Goal: Information Seeking & Learning: Learn about a topic

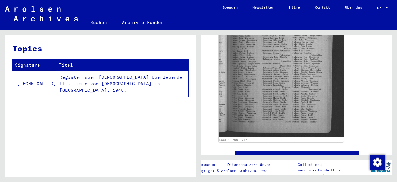
scroll to position [288, 0]
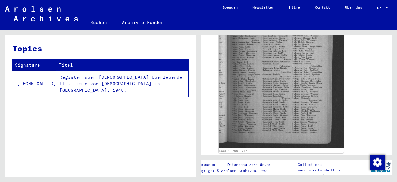
click at [375, 97] on div "DocID: 78813717" at bounding box center [297, 66] width 176 height 179
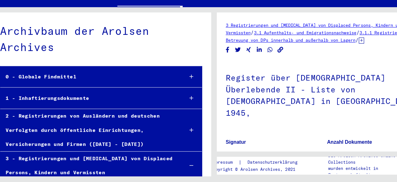
scroll to position [1766, 0]
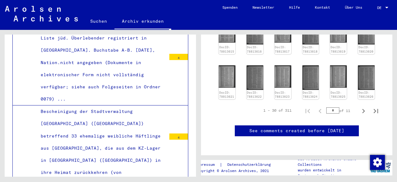
scroll to position [381, 0]
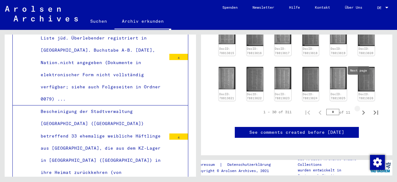
click at [361, 108] on icon "Next page" at bounding box center [363, 112] width 9 height 9
type input "*"
click at [358, 67] on img at bounding box center [366, 79] width 17 height 25
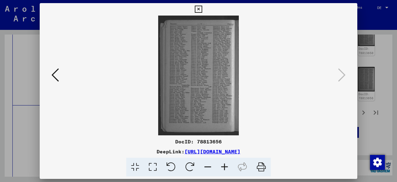
click at [199, 9] on icon at bounding box center [198, 9] width 7 height 7
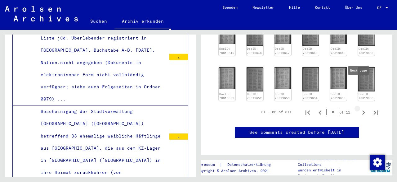
click at [360, 108] on icon "Next page" at bounding box center [363, 112] width 9 height 9
type input "*"
click at [360, 108] on icon "Next page" at bounding box center [363, 112] width 9 height 9
type input "*"
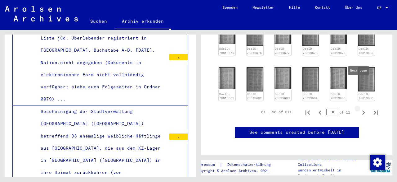
type input "*"
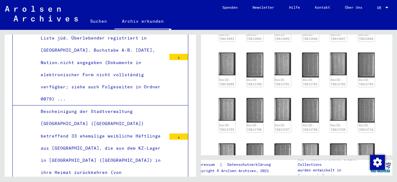
scroll to position [239, 0]
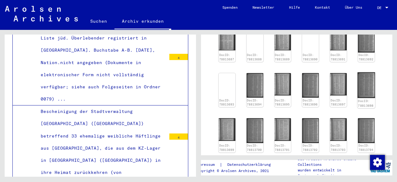
click at [365, 72] on img at bounding box center [367, 85] width 18 height 26
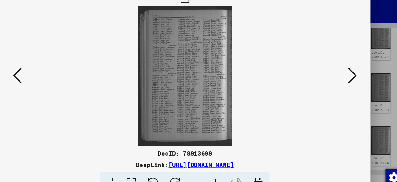
click at [344, 74] on icon at bounding box center [341, 74] width 7 height 15
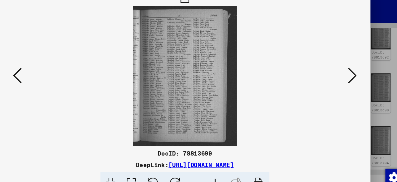
click at [344, 74] on icon at bounding box center [341, 74] width 7 height 15
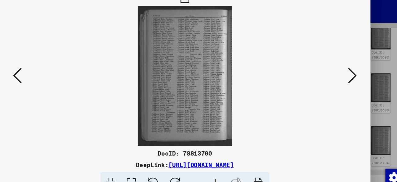
click at [344, 74] on icon at bounding box center [341, 74] width 7 height 15
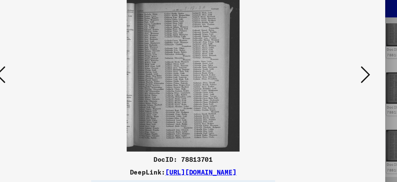
click at [344, 75] on icon at bounding box center [341, 74] width 7 height 15
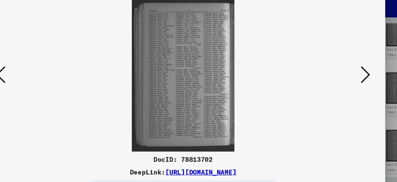
click at [344, 75] on icon at bounding box center [341, 74] width 7 height 15
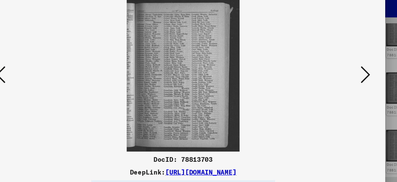
click at [344, 75] on icon at bounding box center [341, 74] width 7 height 15
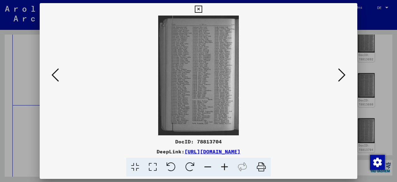
click at [56, 72] on icon at bounding box center [55, 74] width 7 height 15
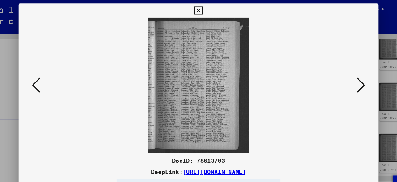
click at [344, 74] on icon at bounding box center [341, 74] width 7 height 15
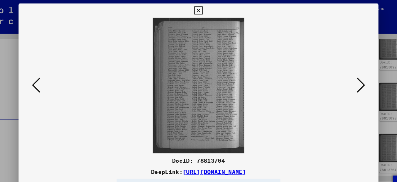
click at [344, 74] on icon at bounding box center [341, 74] width 7 height 15
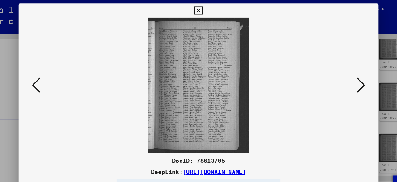
click at [344, 74] on icon at bounding box center [341, 74] width 7 height 15
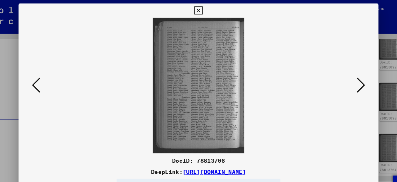
click at [344, 74] on icon at bounding box center [341, 74] width 7 height 15
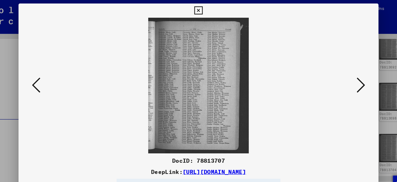
click at [344, 74] on icon at bounding box center [341, 74] width 7 height 15
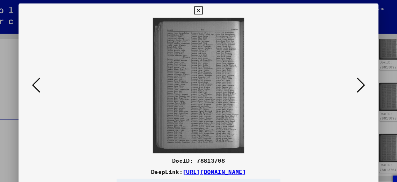
click at [344, 74] on icon at bounding box center [341, 74] width 7 height 15
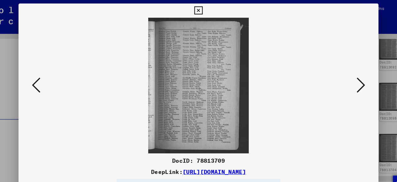
click at [344, 74] on icon at bounding box center [341, 74] width 7 height 15
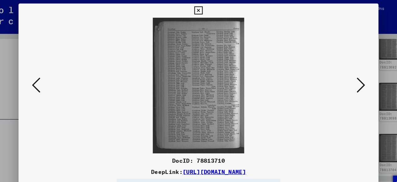
click at [344, 74] on icon at bounding box center [341, 74] width 7 height 15
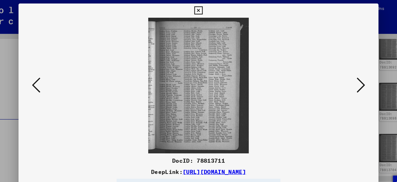
click at [344, 74] on icon at bounding box center [341, 74] width 7 height 15
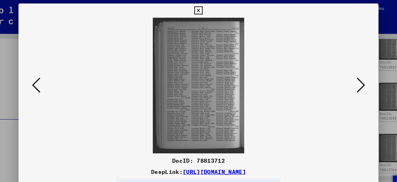
click at [344, 74] on icon at bounding box center [341, 74] width 7 height 15
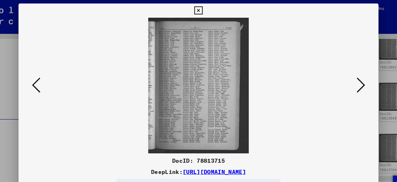
click at [344, 74] on icon at bounding box center [341, 74] width 7 height 15
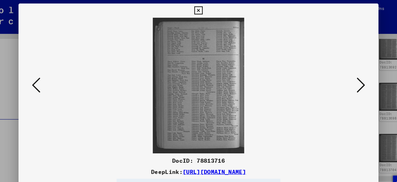
click at [344, 74] on icon at bounding box center [341, 74] width 7 height 15
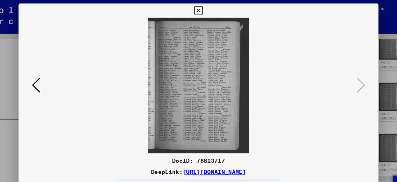
click at [200, 9] on icon at bounding box center [198, 9] width 7 height 7
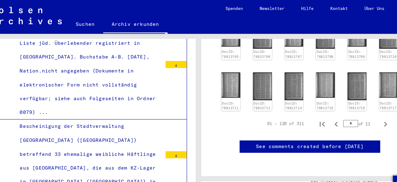
scroll to position [398, 0]
click at [362, 107] on icon "Next page" at bounding box center [363, 109] width 3 height 4
type input "*"
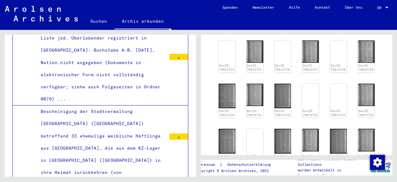
scroll to position [271, 0]
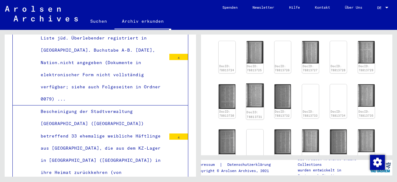
click at [258, 83] on img at bounding box center [255, 95] width 18 height 24
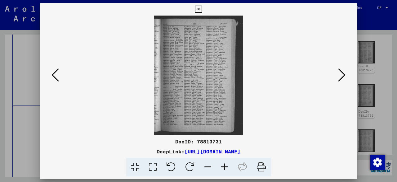
scroll to position [295, 0]
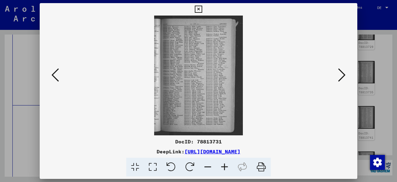
click at [54, 73] on icon at bounding box center [55, 74] width 7 height 15
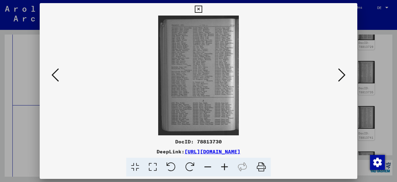
click at [54, 73] on icon at bounding box center [55, 74] width 7 height 15
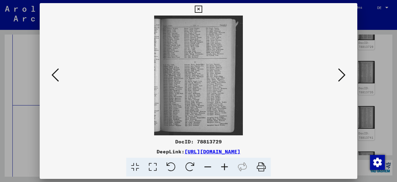
click at [54, 73] on icon at bounding box center [55, 74] width 7 height 15
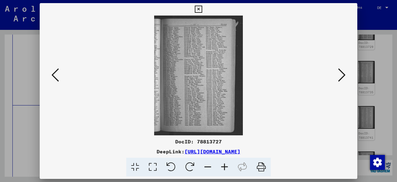
click at [54, 73] on icon at bounding box center [55, 74] width 7 height 15
click at [344, 73] on icon at bounding box center [341, 74] width 7 height 15
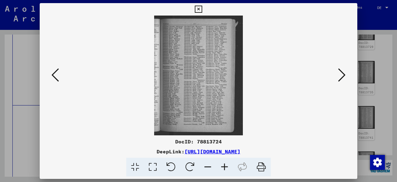
click at [344, 73] on icon at bounding box center [341, 74] width 7 height 15
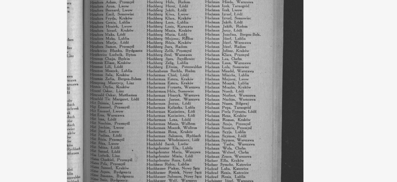
click at [227, 98] on img at bounding box center [199, 75] width 276 height 119
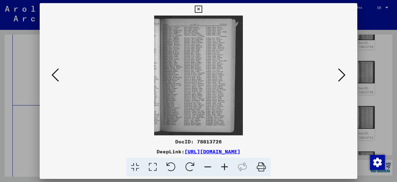
click at [344, 75] on icon at bounding box center [341, 74] width 7 height 15
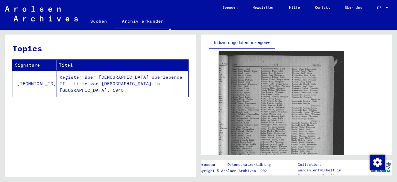
scroll to position [261, 0]
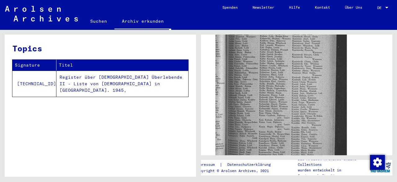
click at [280, 64] on img at bounding box center [281, 90] width 131 height 177
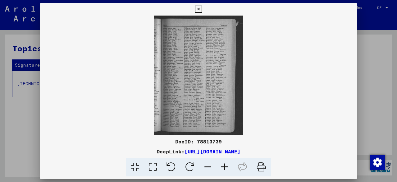
click at [200, 9] on icon at bounding box center [198, 9] width 7 height 7
